Goal: Task Accomplishment & Management: Use online tool/utility

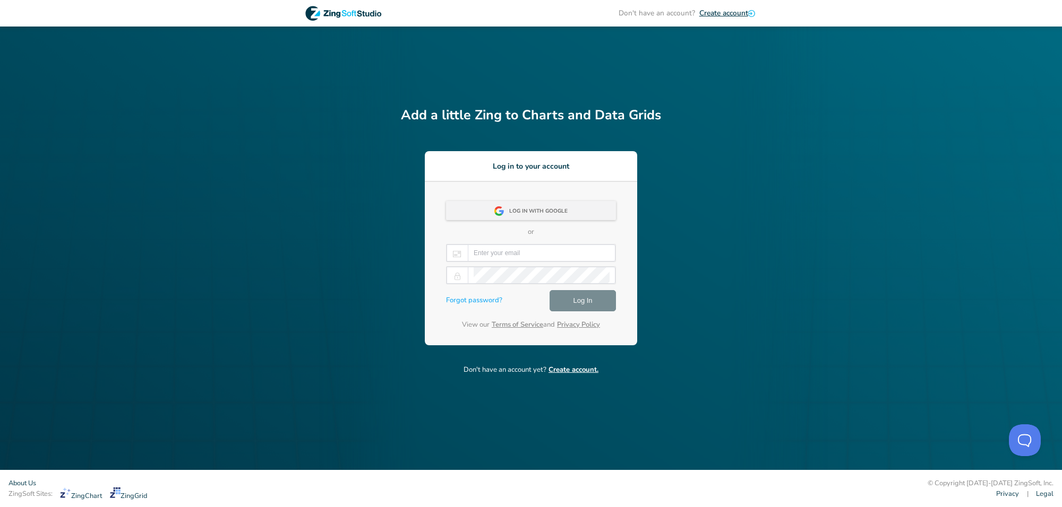
click at [529, 207] on div "Log in with Google" at bounding box center [541, 211] width 65 height 19
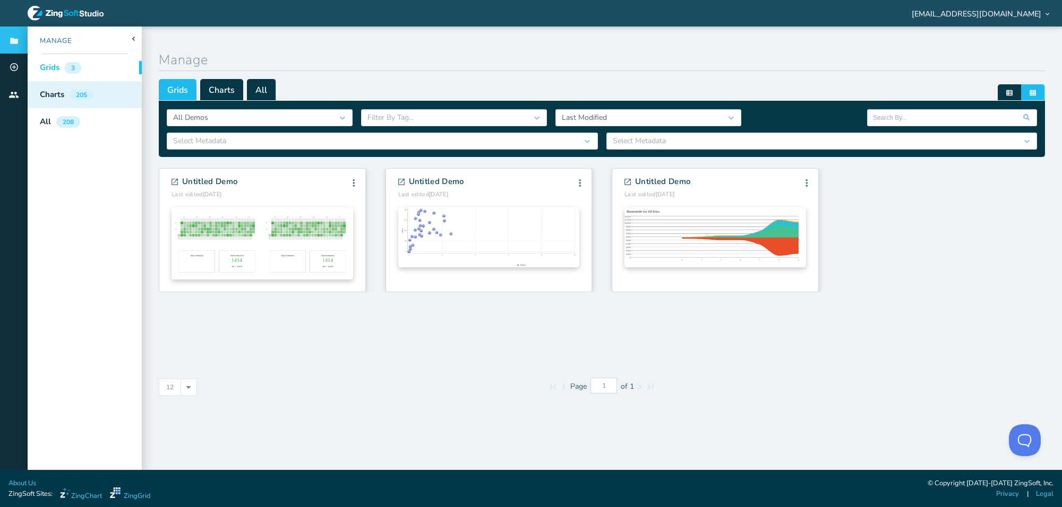
click at [65, 93] on div "Charts 205" at bounding box center [63, 94] width 71 height 27
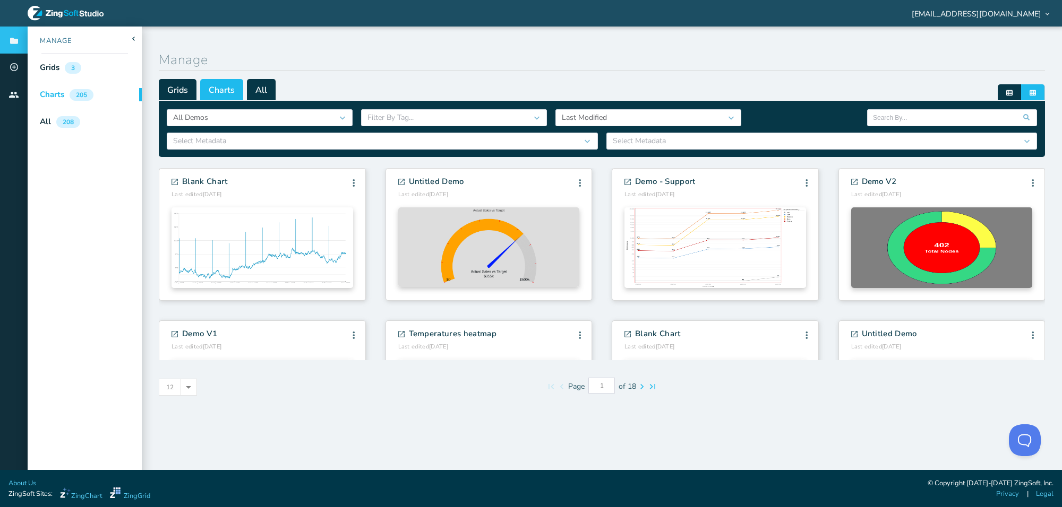
click at [58, 91] on div "Charts" at bounding box center [52, 95] width 24 height 12
click at [13, 70] on icon at bounding box center [14, 67] width 10 height 10
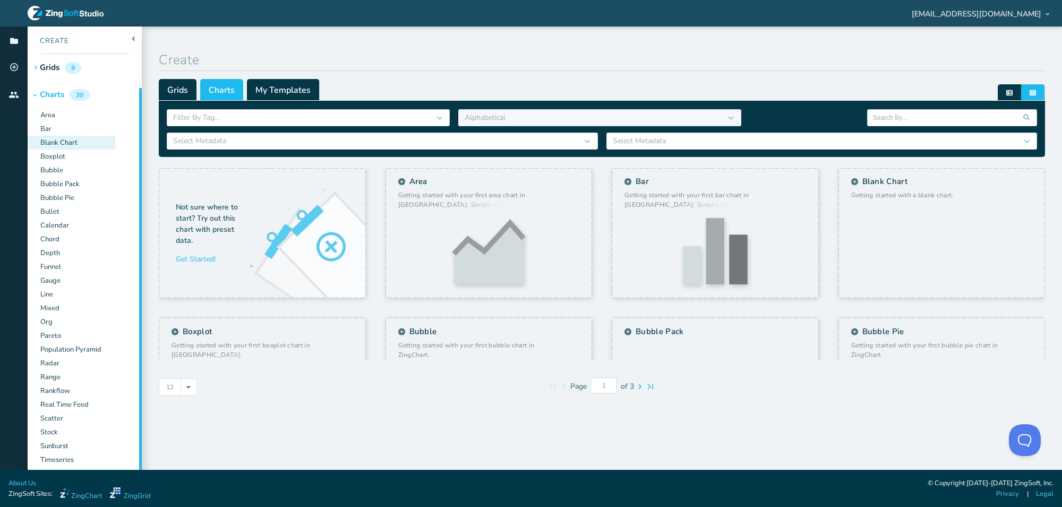
click at [53, 144] on div "Blank Chart" at bounding box center [72, 143] width 88 height 14
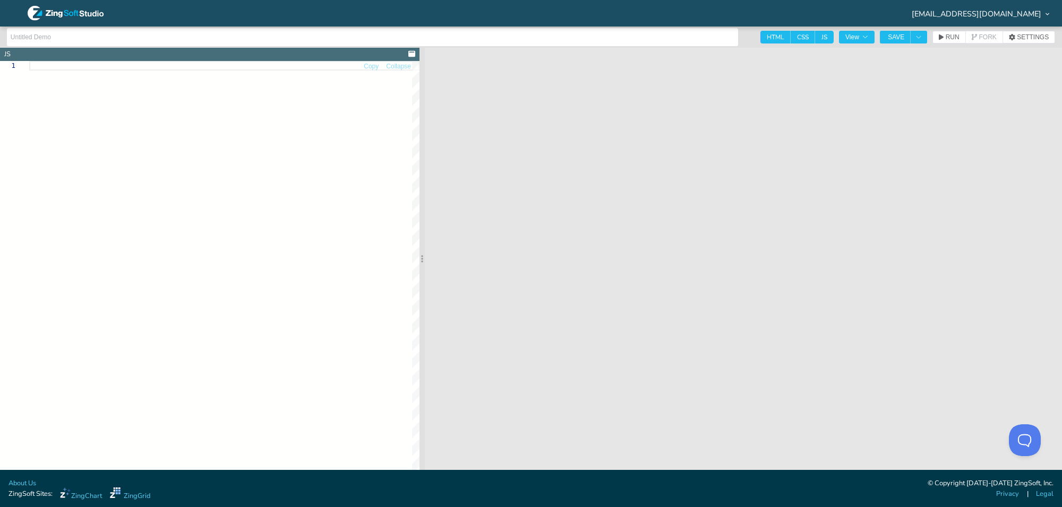
type input "Blank Chart"
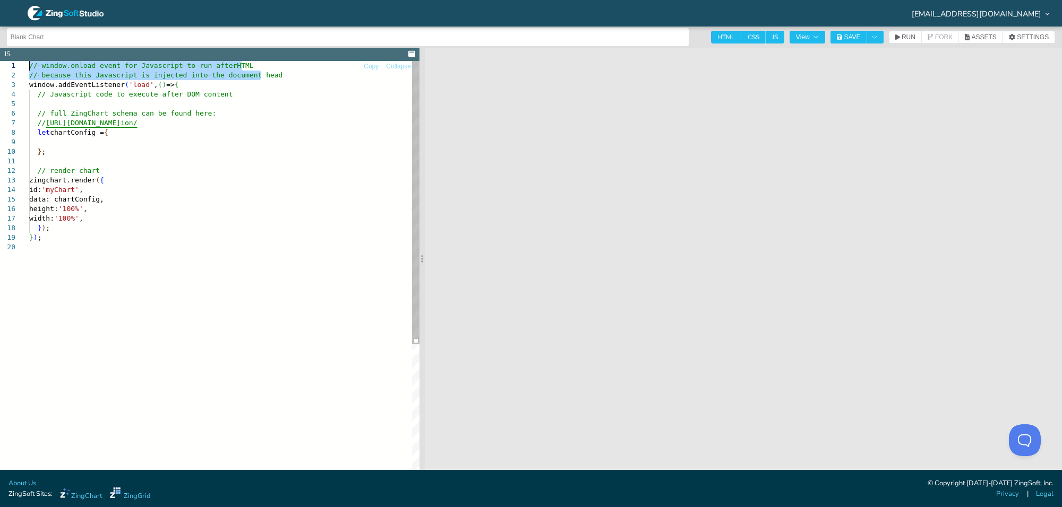
drag, startPoint x: 287, startPoint y: 75, endPoint x: 0, endPoint y: 64, distance: 286.9
click at [29, 64] on div "// window.onload event for Javascript to run after HTML // because this Javascr…" at bounding box center [224, 356] width 390 height 591
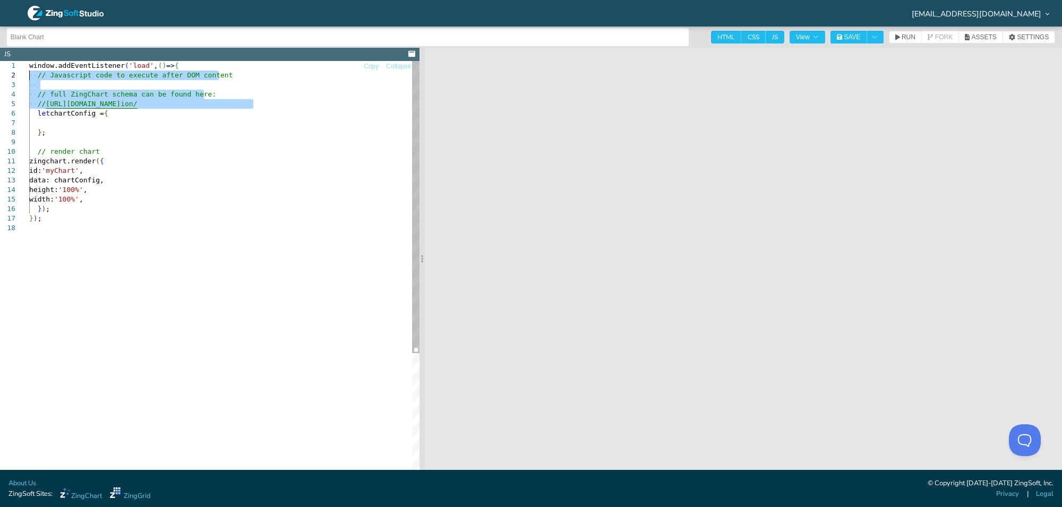
drag, startPoint x: 253, startPoint y: 102, endPoint x: 0, endPoint y: 73, distance: 254.9
click at [29, 73] on div "window.addEventListener ( 'load' , ( ) => { // Javascript code to execute after…" at bounding box center [224, 347] width 390 height 572
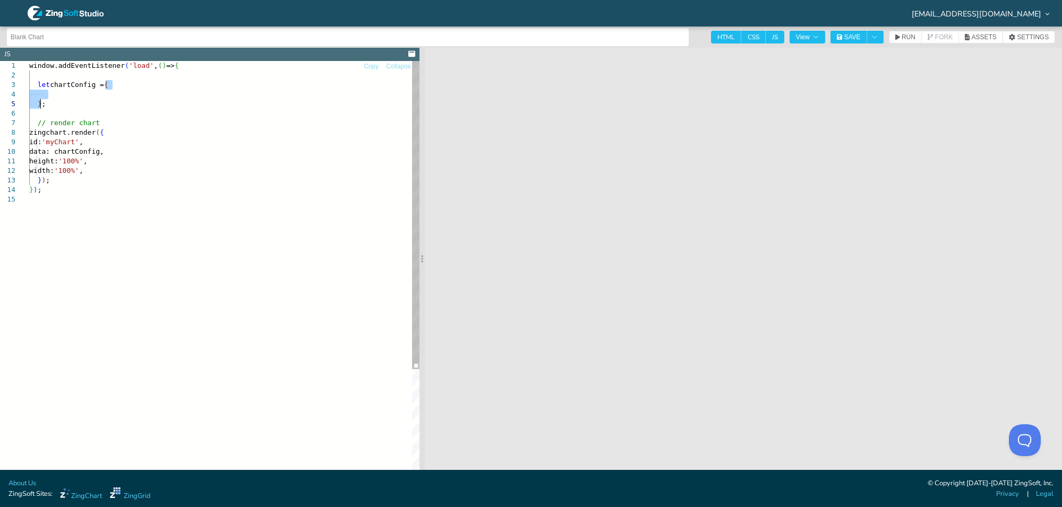
drag, startPoint x: 106, startPoint y: 85, endPoint x: 39, endPoint y: 107, distance: 70.7
click at [39, 107] on div "window.addEventListener ( 'load' , ( ) => { let chartConfig = { } ; // render c…" at bounding box center [224, 332] width 390 height 543
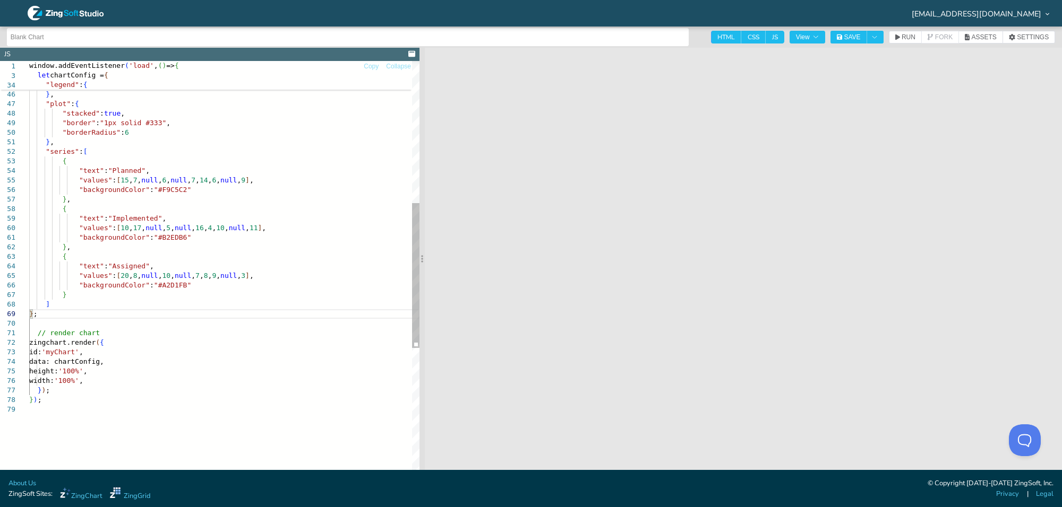
click at [49, 304] on div "} , "-adjustLayout" : true , "margin" : "auto 10 auto auto" } , "plot" : { "sta…" at bounding box center [224, 237] width 390 height 1155
click at [97, 300] on div "} , "-adjustLayout" : true , "margin" : "auto 10 auto auto" } , "plot" : { "sta…" at bounding box center [224, 237] width 390 height 1155
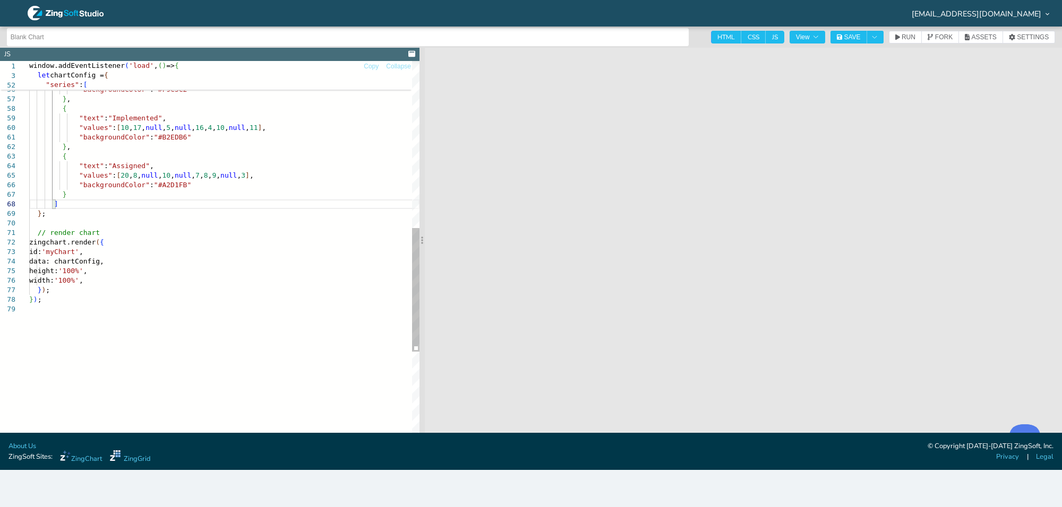
click at [141, 228] on div "{ "text" : "Planned" , "values" : [ 15 , 7 , null , 6 , null , 7 , 14 , 6 , nul…" at bounding box center [224, 117] width 390 height 1117
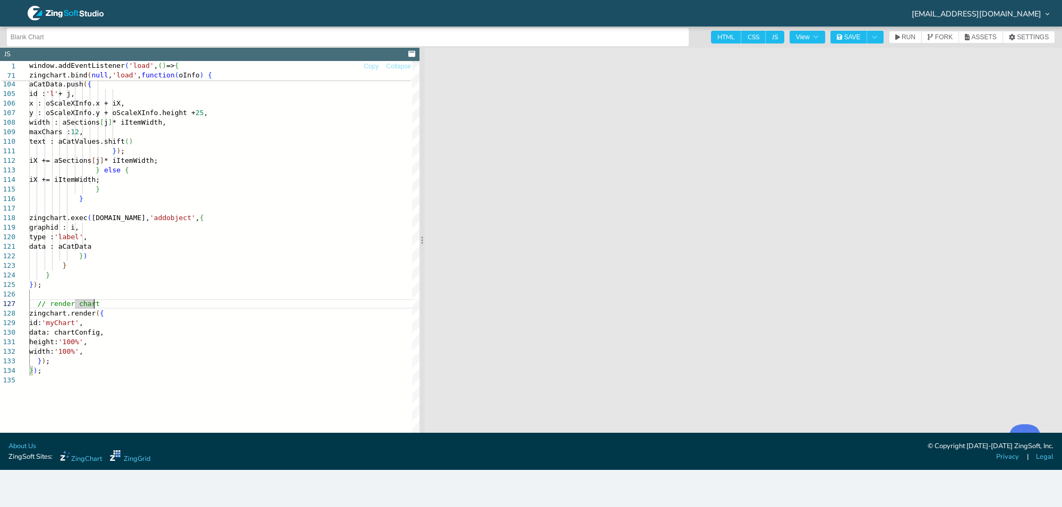
type textarea "data : aCatData }) } } }); // render chart zingchart.render({ id: 'myChart', da…"
click at [102, 35] on input "Blank Chart" at bounding box center [348, 37] width 674 height 17
drag, startPoint x: 104, startPoint y: 36, endPoint x: 0, endPoint y: 36, distance: 104.0
click at [0, 36] on header "Blank Chart HTML CSS JS View SAVE RUN FORK ASSETS SETTINGS" at bounding box center [531, 37] width 1062 height 21
type input "Custom chart"
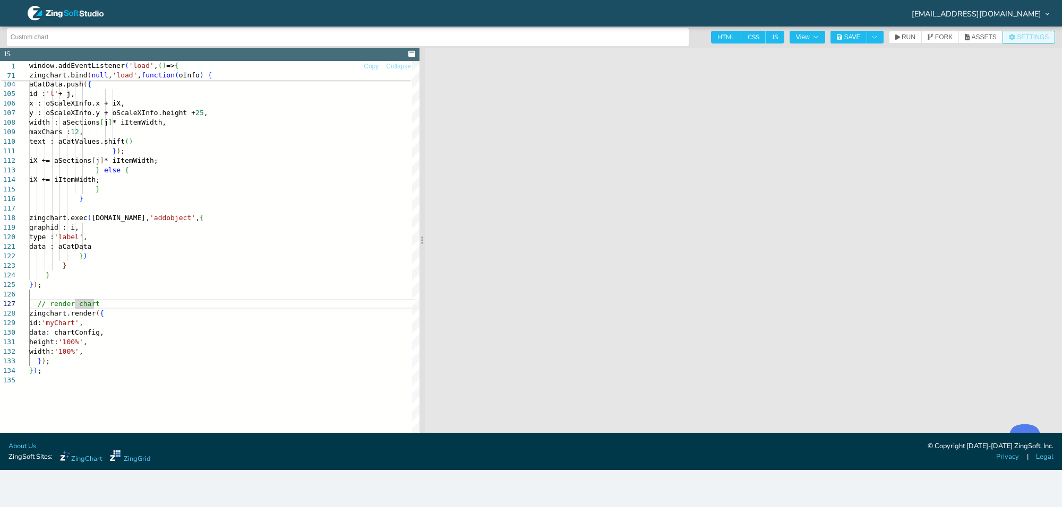
click at [1041, 31] on button "SETTINGS" at bounding box center [1028, 37] width 53 height 13
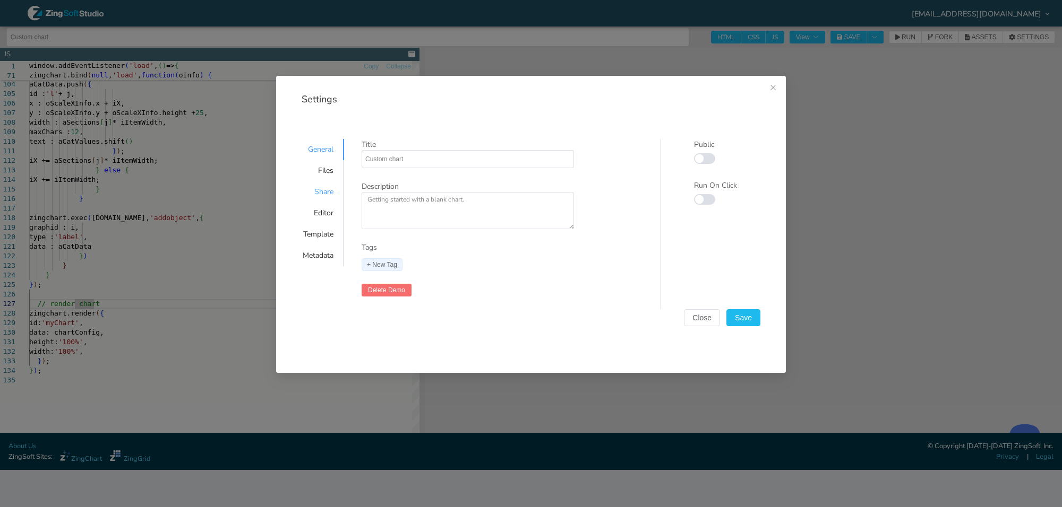
click at [321, 194] on div "Share" at bounding box center [318, 192] width 52 height 21
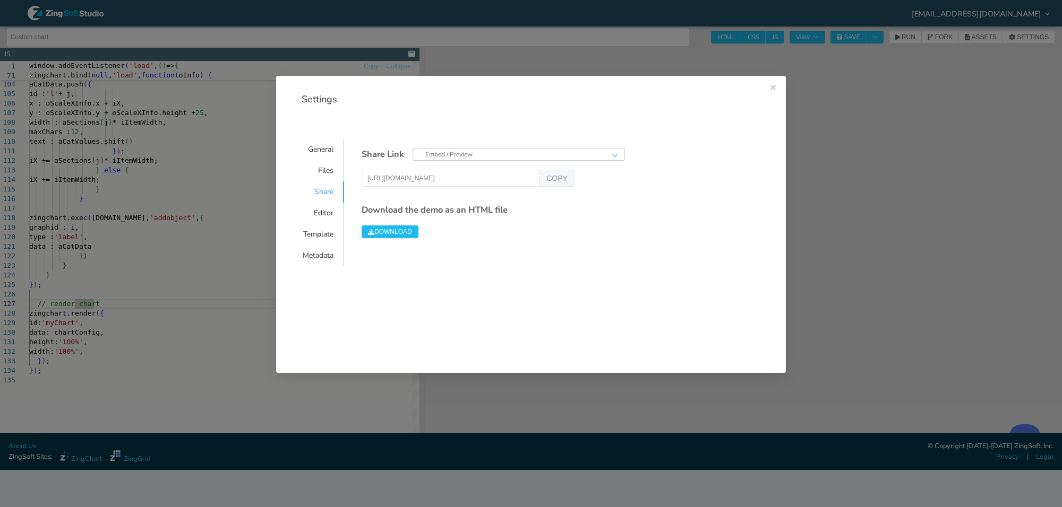
click at [543, 154] on div "Embed / Preview" at bounding box center [518, 154] width 186 height 11
click at [473, 195] on span "Embed with Code" at bounding box center [454, 197] width 59 height 10
type input "[URL][DOMAIN_NAME]"
click at [559, 176] on span "COPY" at bounding box center [556, 178] width 21 height 7
type textarea "[URL][DOMAIN_NAME]"
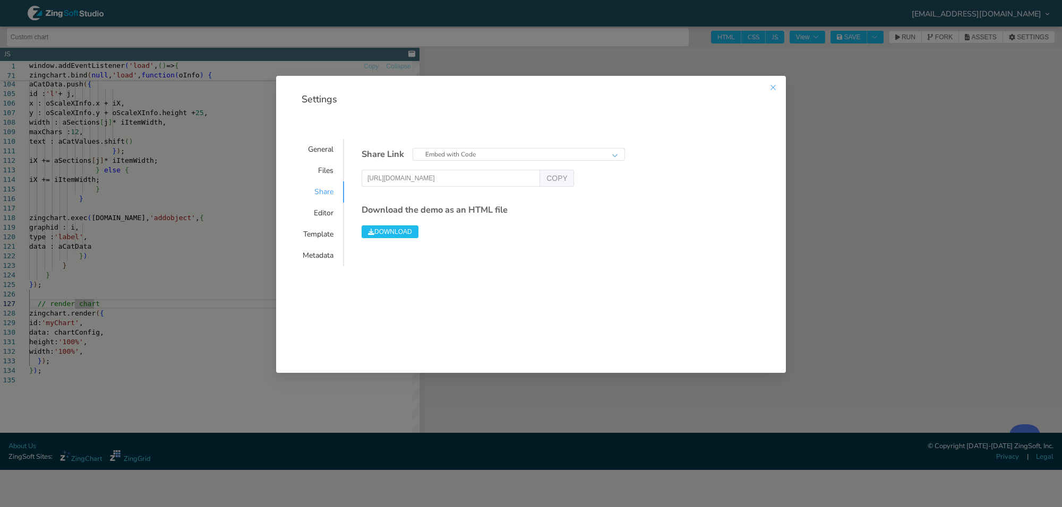
click at [774, 85] on icon "Close this dialog" at bounding box center [773, 87] width 8 height 8
